Goal: Entertainment & Leisure: Consume media (video, audio)

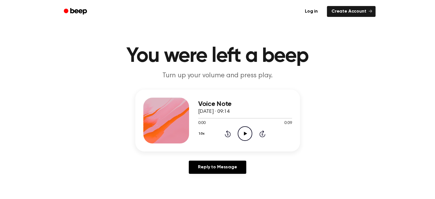
click at [247, 137] on icon "Play Audio" at bounding box center [245, 133] width 15 height 15
click at [246, 133] on icon "Play Audio" at bounding box center [245, 133] width 15 height 15
click at [248, 129] on icon "Play Audio" at bounding box center [245, 133] width 15 height 15
